Goal: Information Seeking & Learning: Learn about a topic

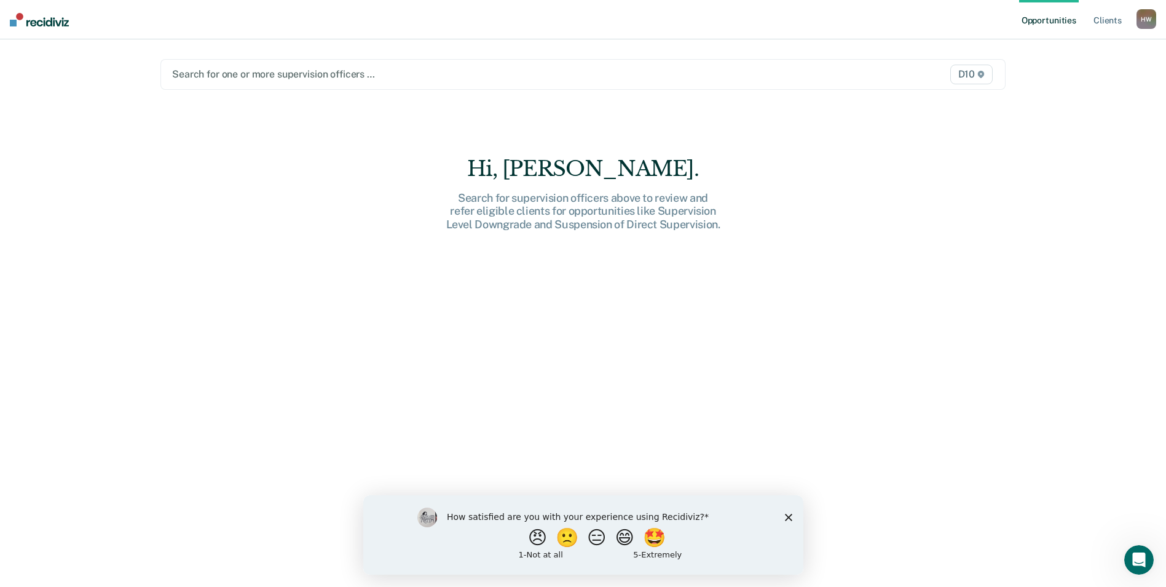
click at [791, 519] on polygon "Close survey" at bounding box center [787, 516] width 7 height 7
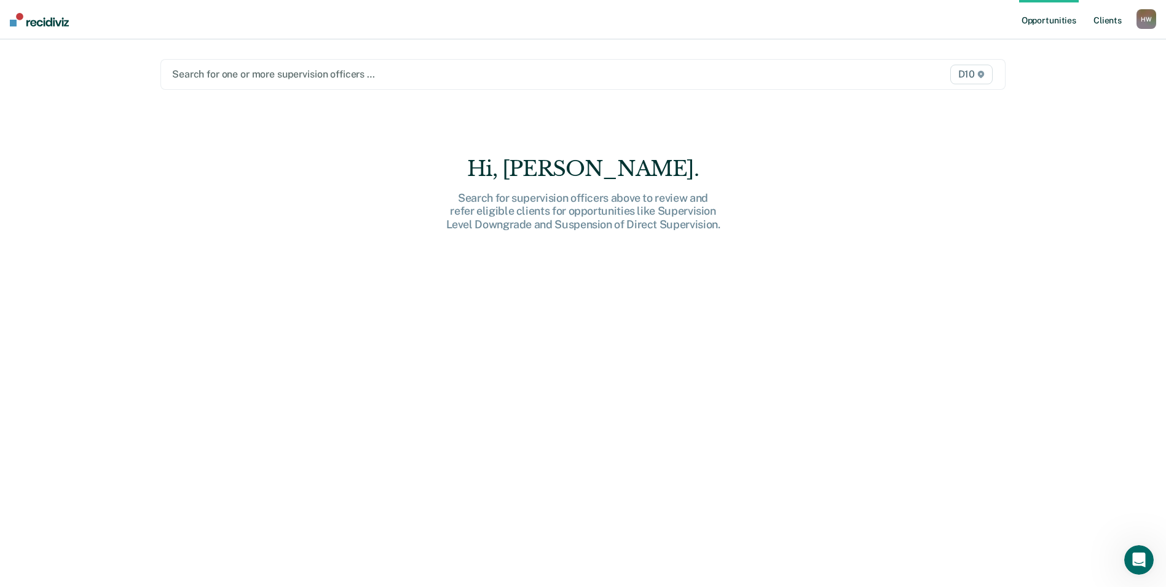
click at [1105, 26] on link "Client s" at bounding box center [1107, 19] width 33 height 39
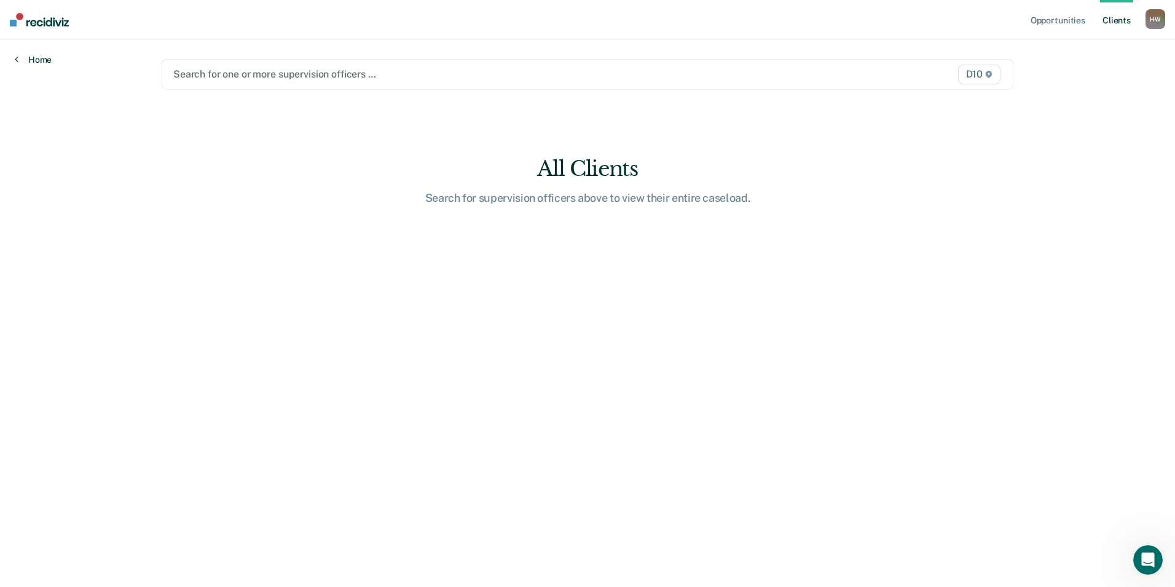
click at [45, 60] on link "Home" at bounding box center [33, 59] width 37 height 11
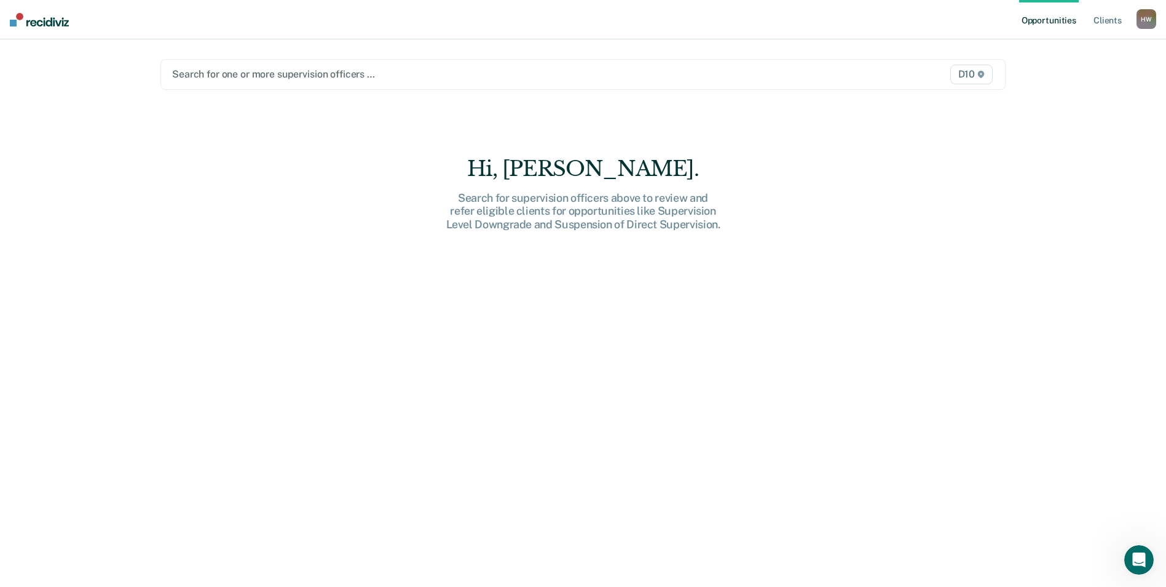
click at [1148, 23] on div "H W" at bounding box center [1147, 19] width 20 height 20
click at [1060, 46] on link "Profile" at bounding box center [1097, 50] width 99 height 10
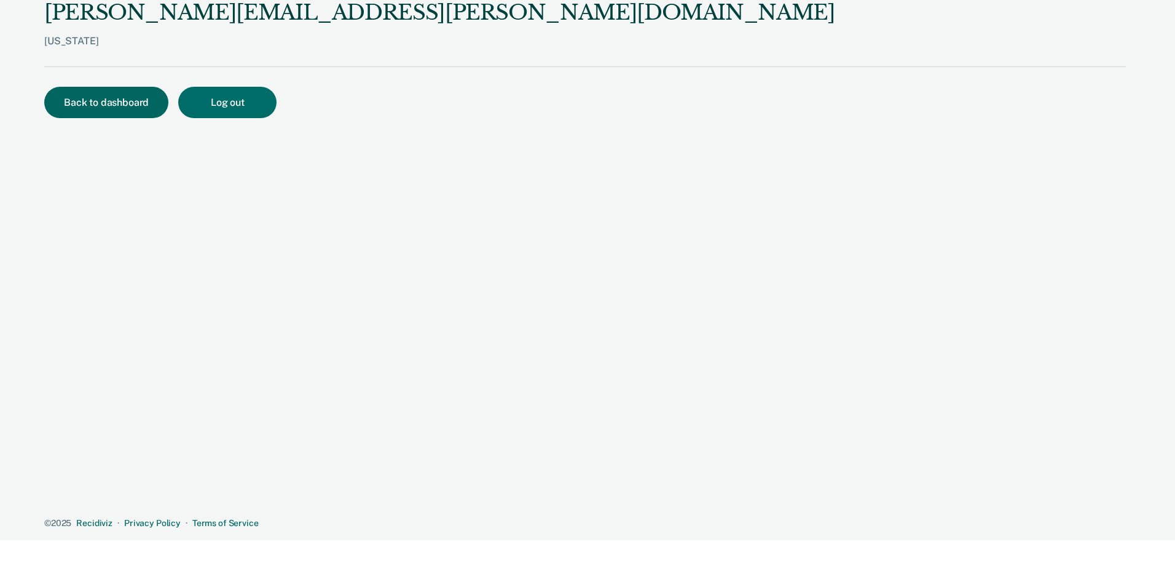
click at [119, 95] on button "Back to dashboard" at bounding box center [106, 102] width 124 height 31
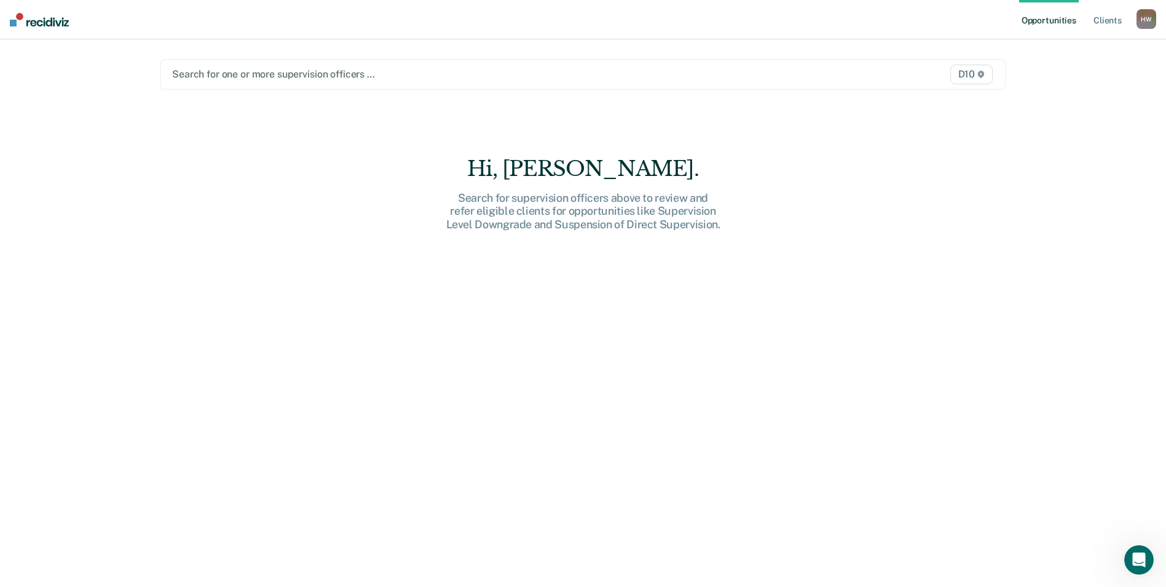
click at [282, 76] on div at bounding box center [459, 74] width 575 height 14
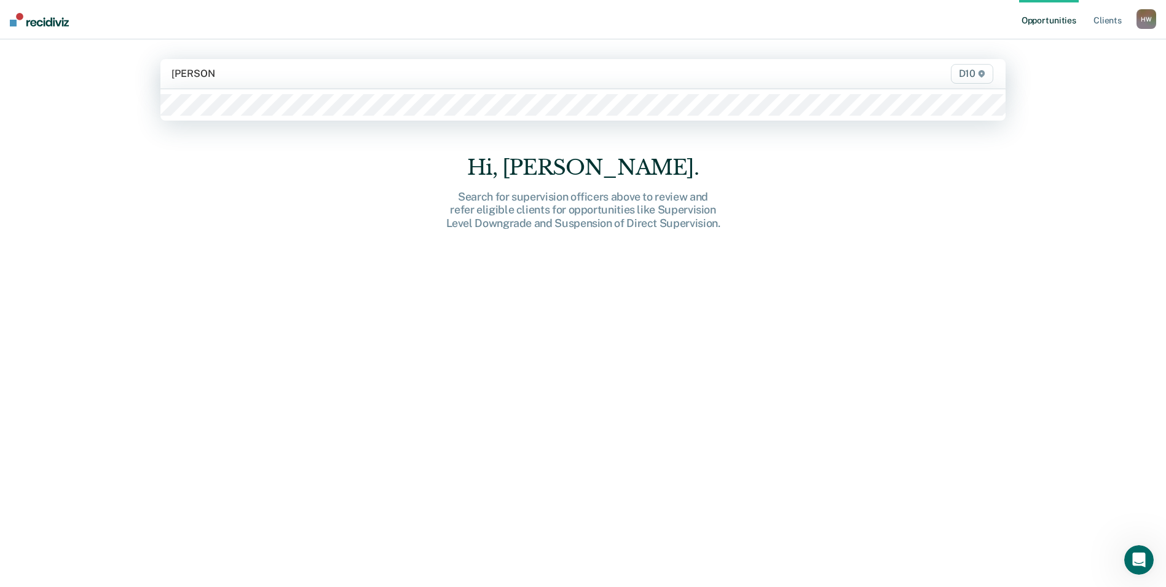
type input "[PERSON_NAME]"
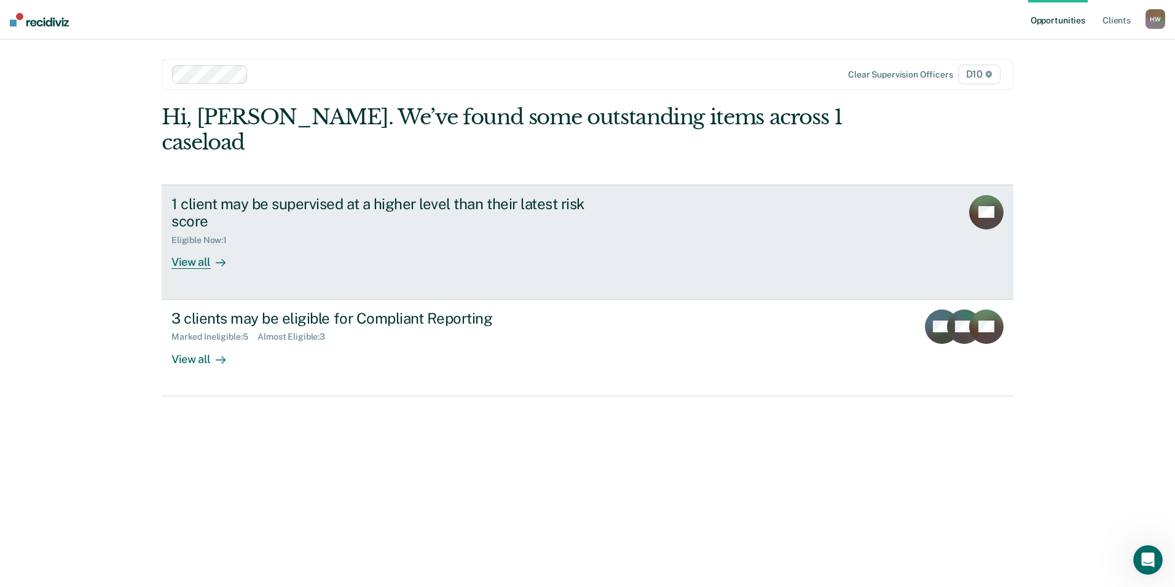
click at [282, 230] on div "Eligible Now : 1" at bounding box center [388, 237] width 432 height 15
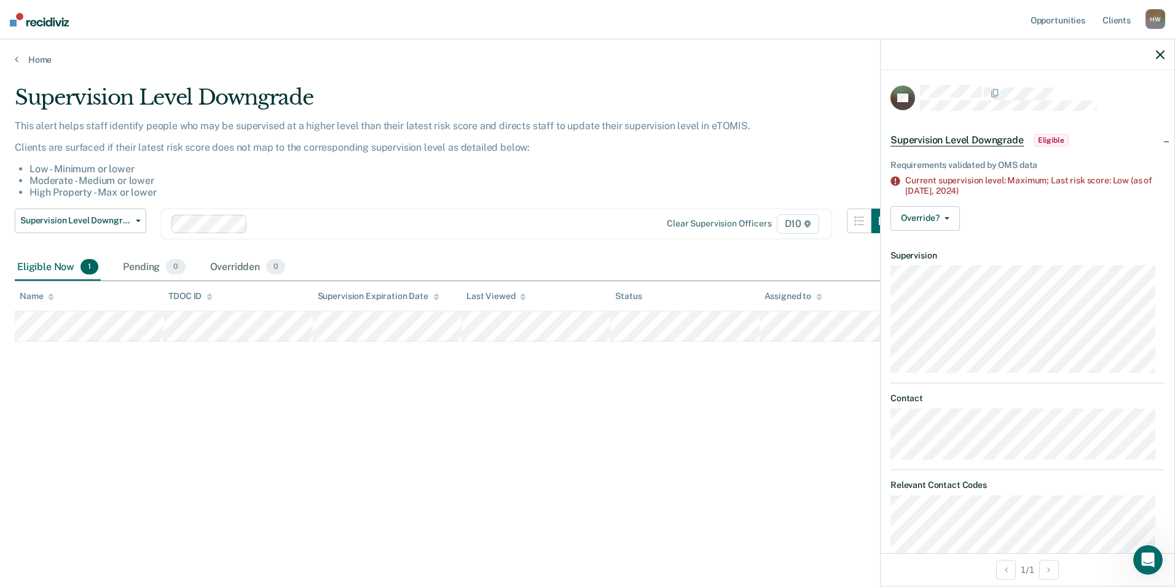
drag, startPoint x: 697, startPoint y: 492, endPoint x: 689, endPoint y: 488, distance: 9.4
click at [695, 492] on div "Supervision Level Downgrade This alert helps staff identify people who may be s…" at bounding box center [588, 289] width 1146 height 409
click at [1041, 140] on span "Eligible" at bounding box center [1051, 140] width 35 height 12
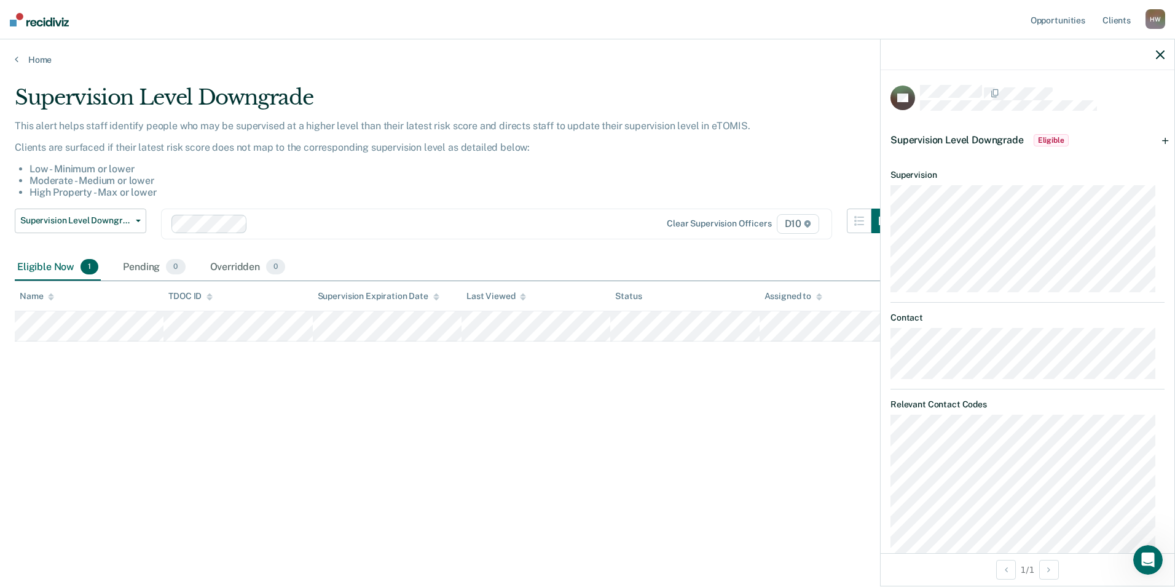
click at [1041, 140] on span "Eligible" at bounding box center [1051, 140] width 35 height 12
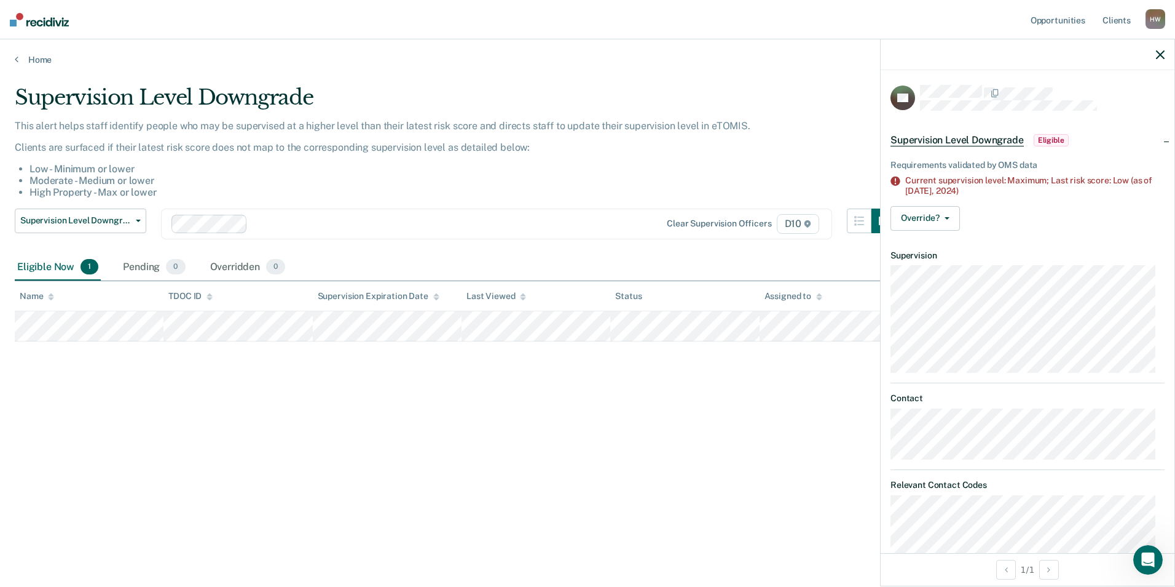
click at [1158, 56] on icon "button" at bounding box center [1160, 54] width 9 height 9
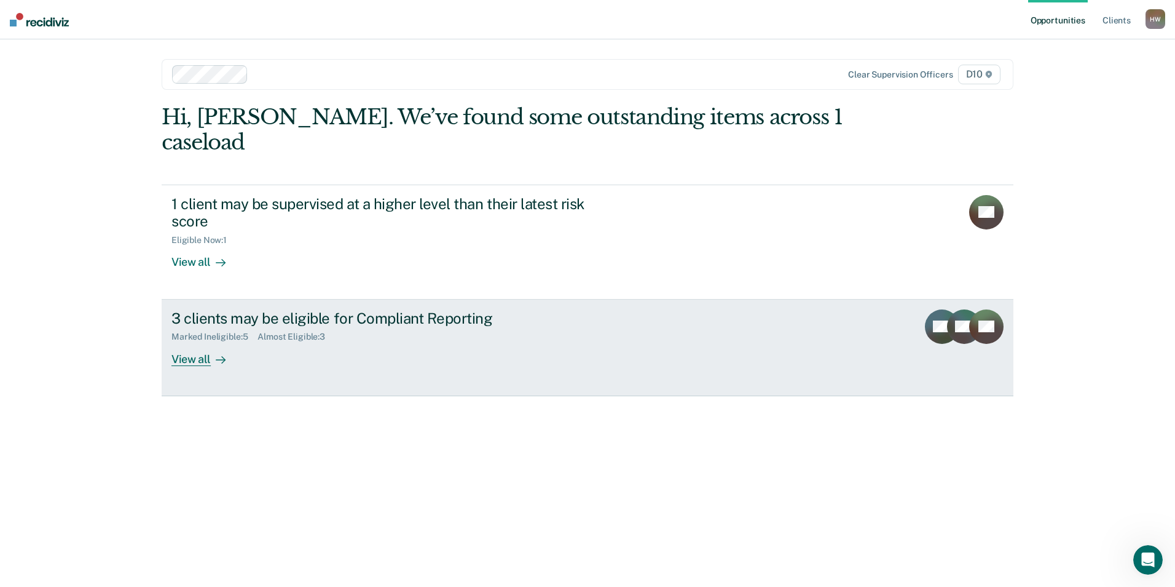
click at [200, 342] on div "View all" at bounding box center [206, 354] width 69 height 24
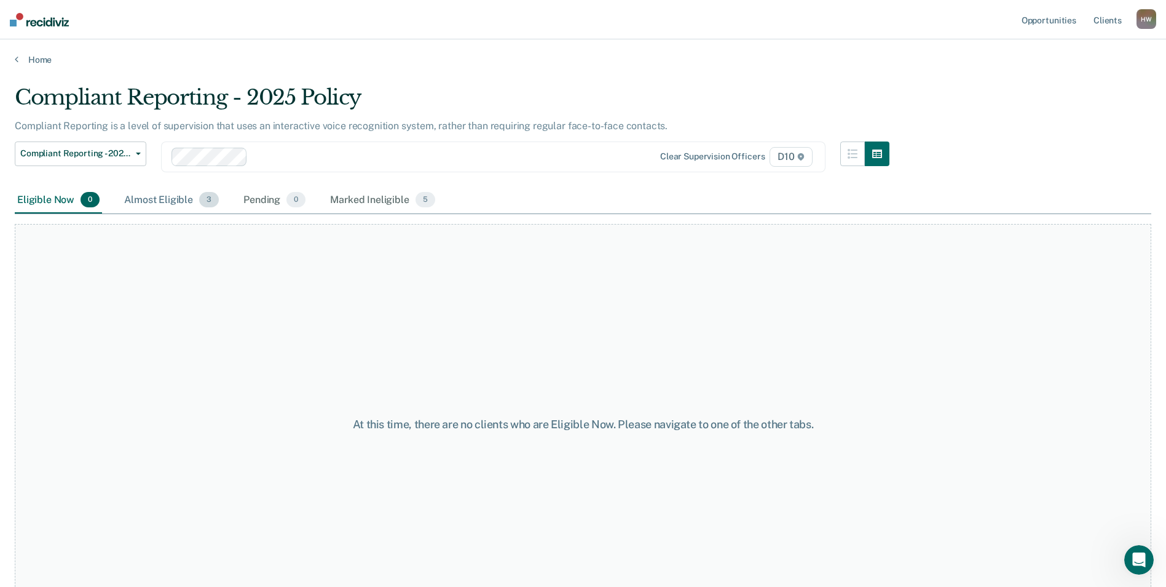
click at [159, 205] on div "Almost Eligible 3" at bounding box center [172, 200] width 100 height 27
